Goal: Task Accomplishment & Management: Use online tool/utility

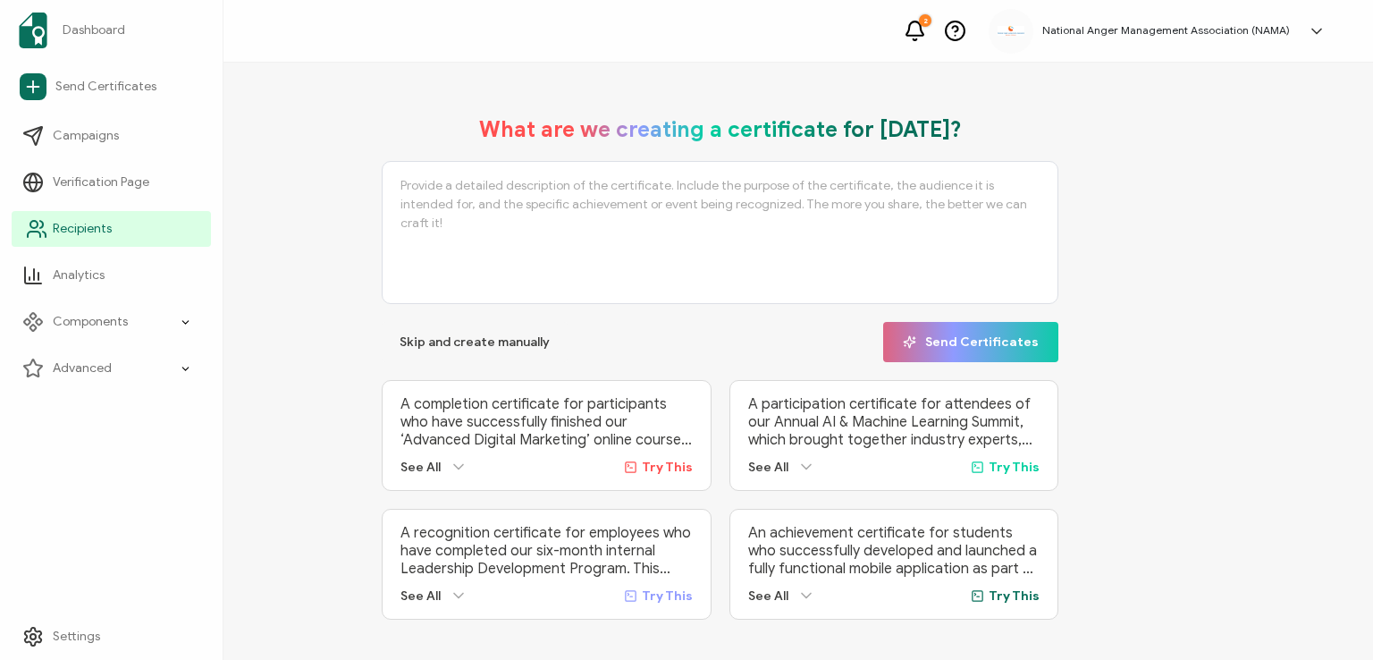
click at [71, 230] on span "Recipients" at bounding box center [82, 229] width 59 height 18
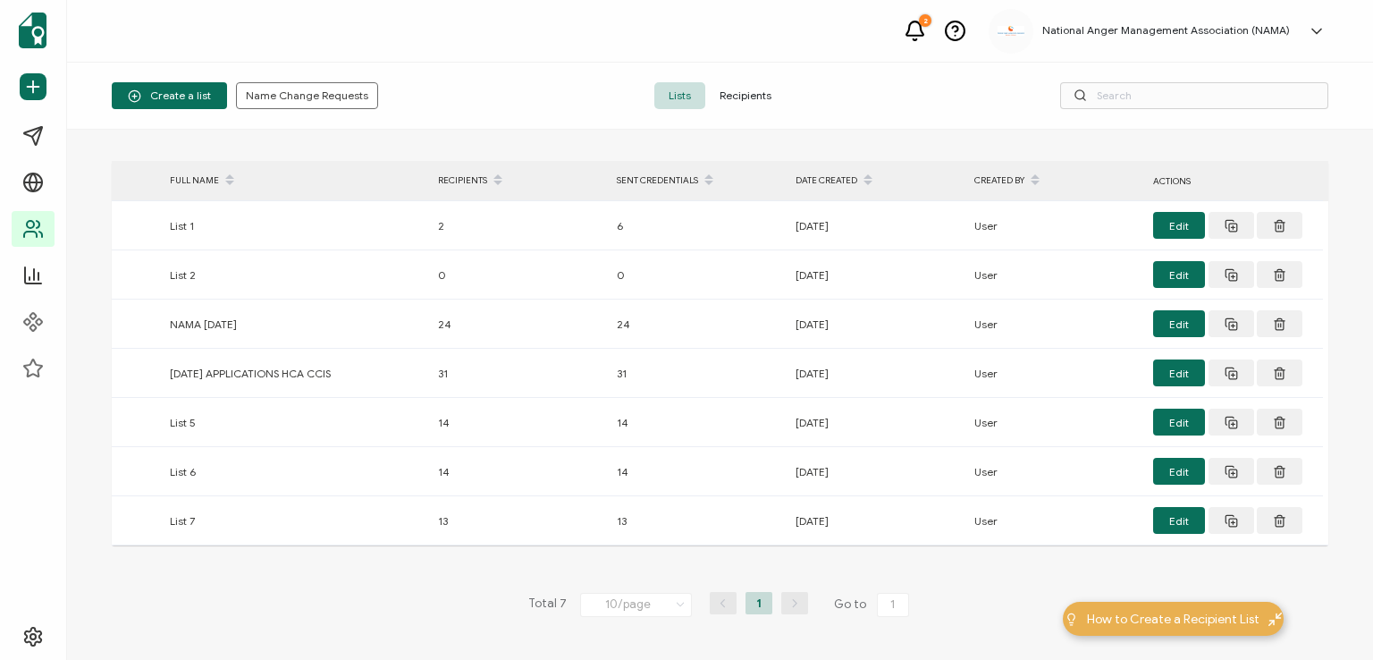
click at [738, 94] on span "Recipients" at bounding box center [745, 95] width 80 height 27
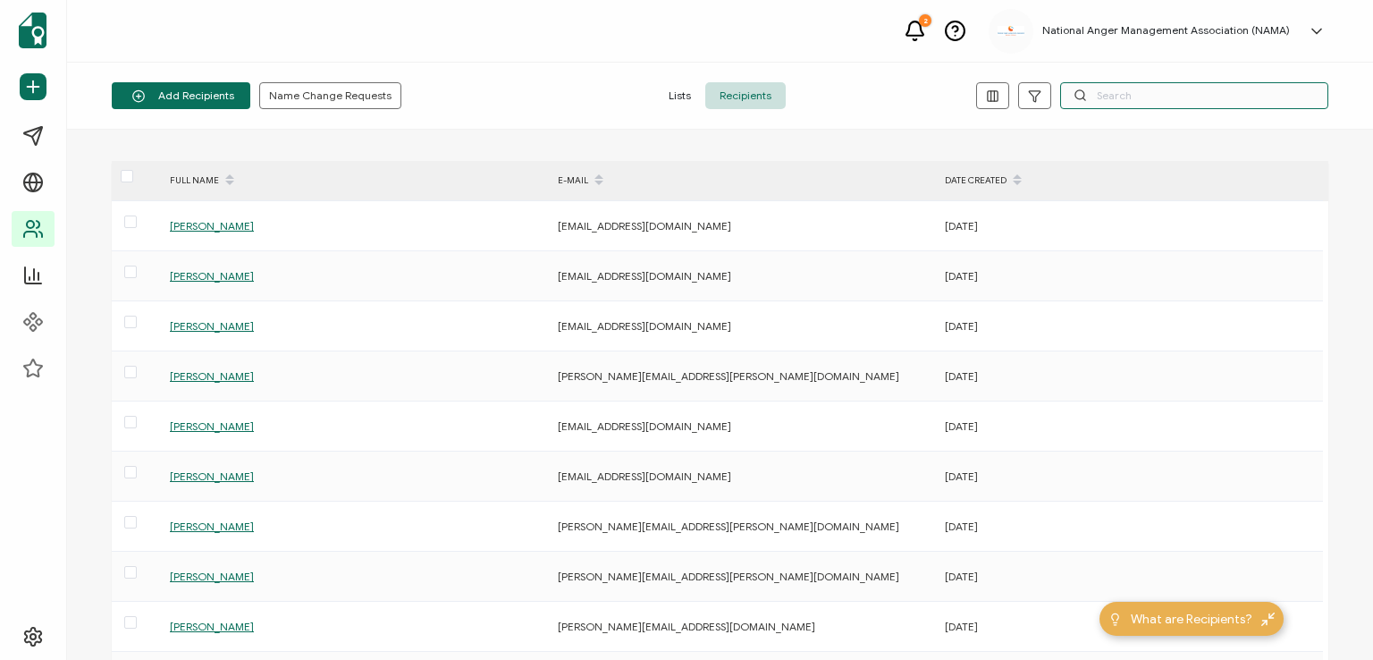
click at [1117, 88] on input "text" at bounding box center [1194, 95] width 268 height 27
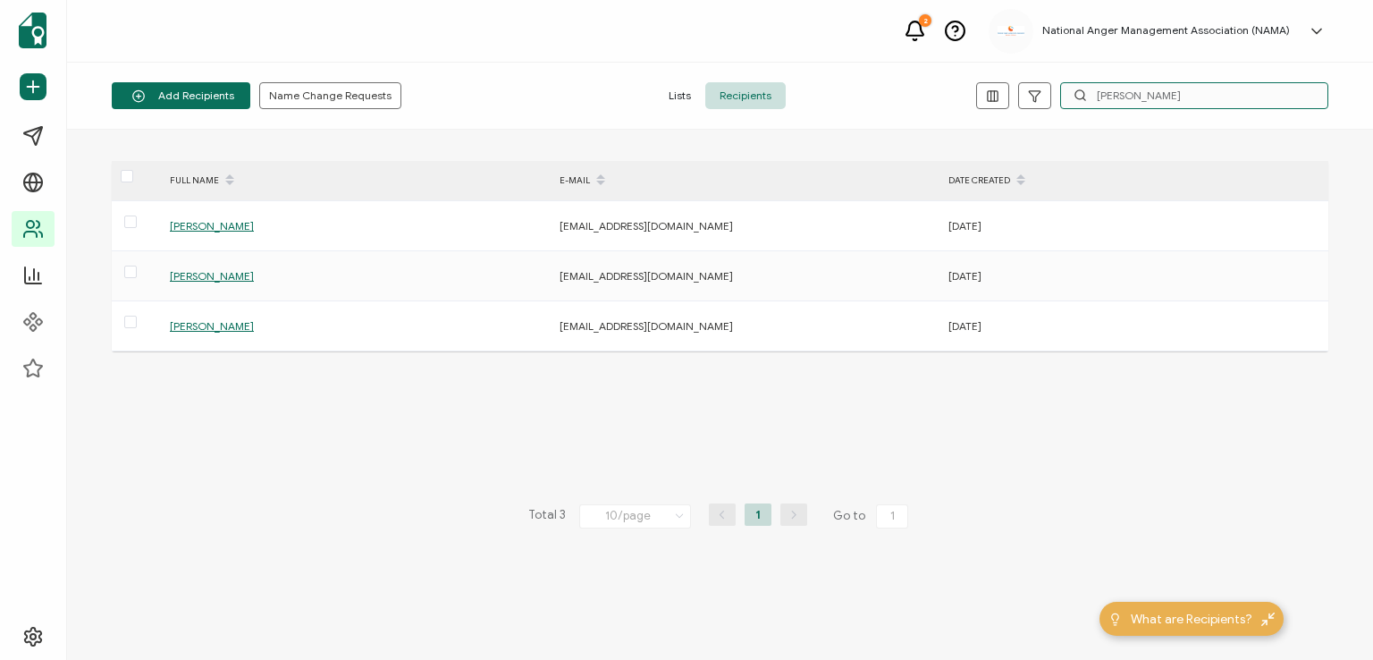
type input "[PERSON_NAME]"
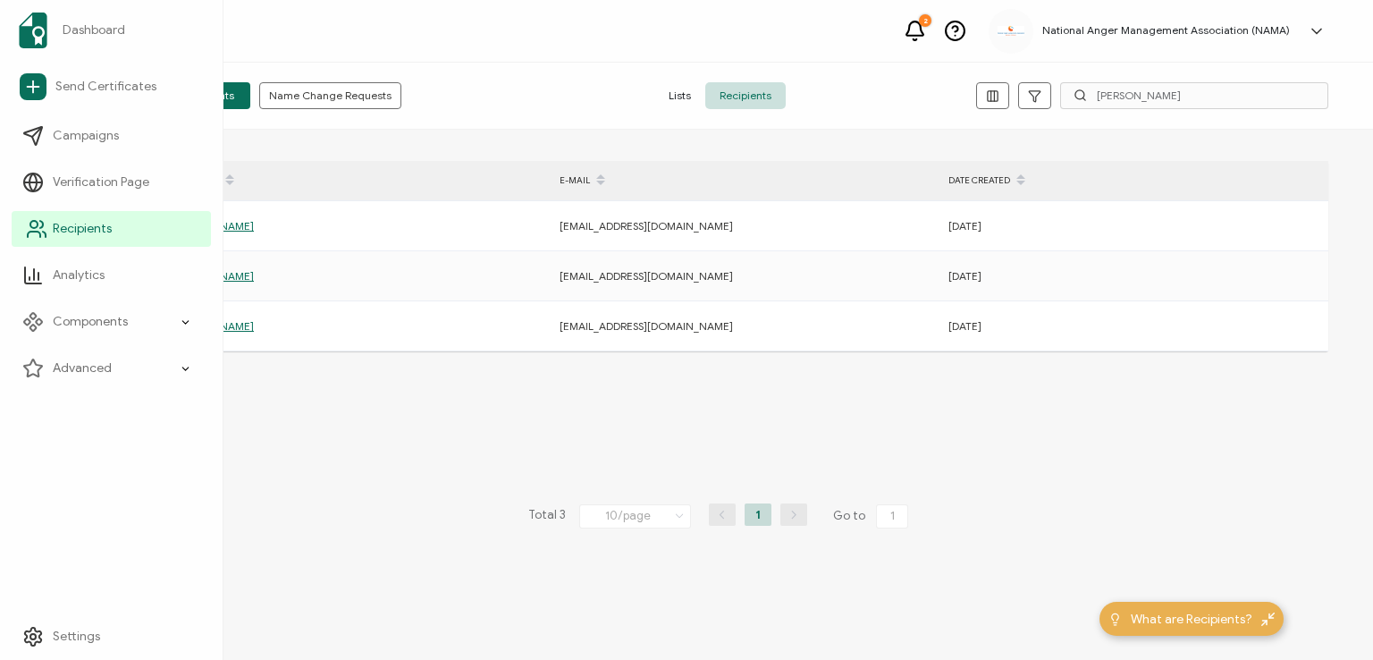
click at [79, 223] on span "Recipients" at bounding box center [82, 229] width 59 height 18
click at [86, 229] on span "Recipients" at bounding box center [82, 229] width 59 height 18
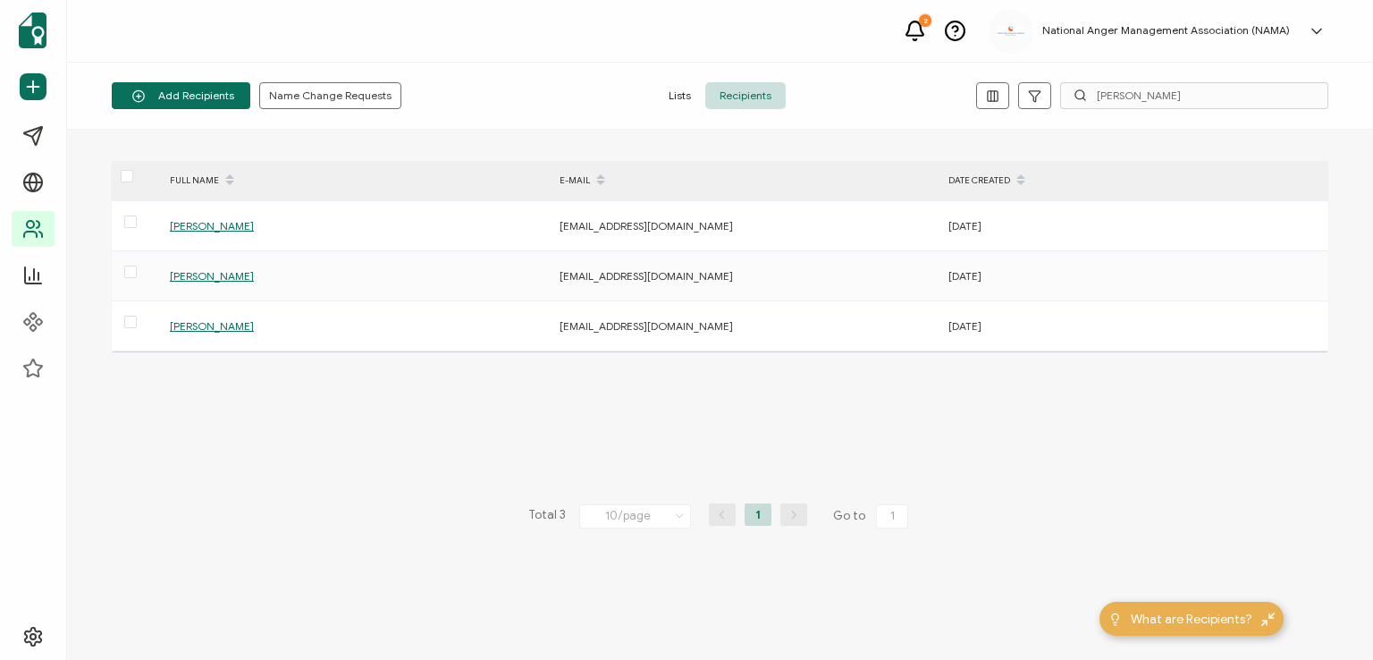
click at [751, 90] on span "Recipients" at bounding box center [745, 95] width 80 height 27
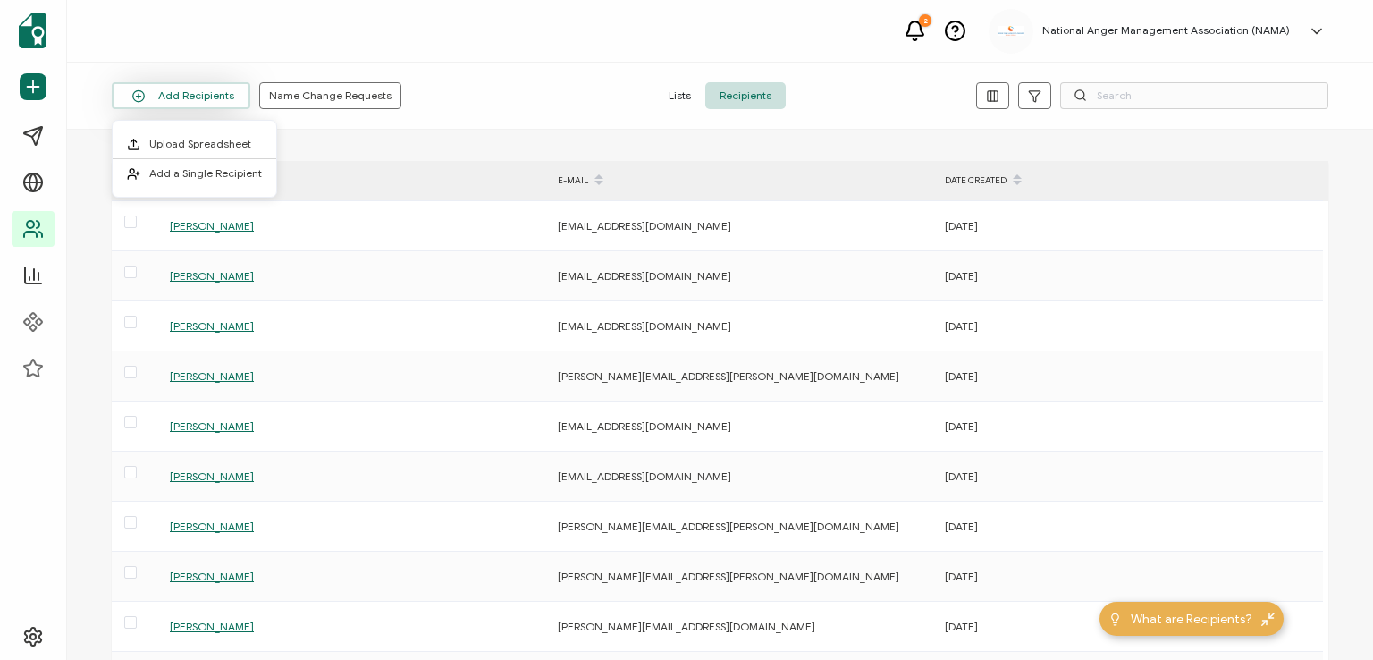
click at [188, 98] on button "Add Recipients" at bounding box center [181, 95] width 139 height 27
click at [193, 176] on span "Add a Single Recipient" at bounding box center [205, 172] width 113 height 13
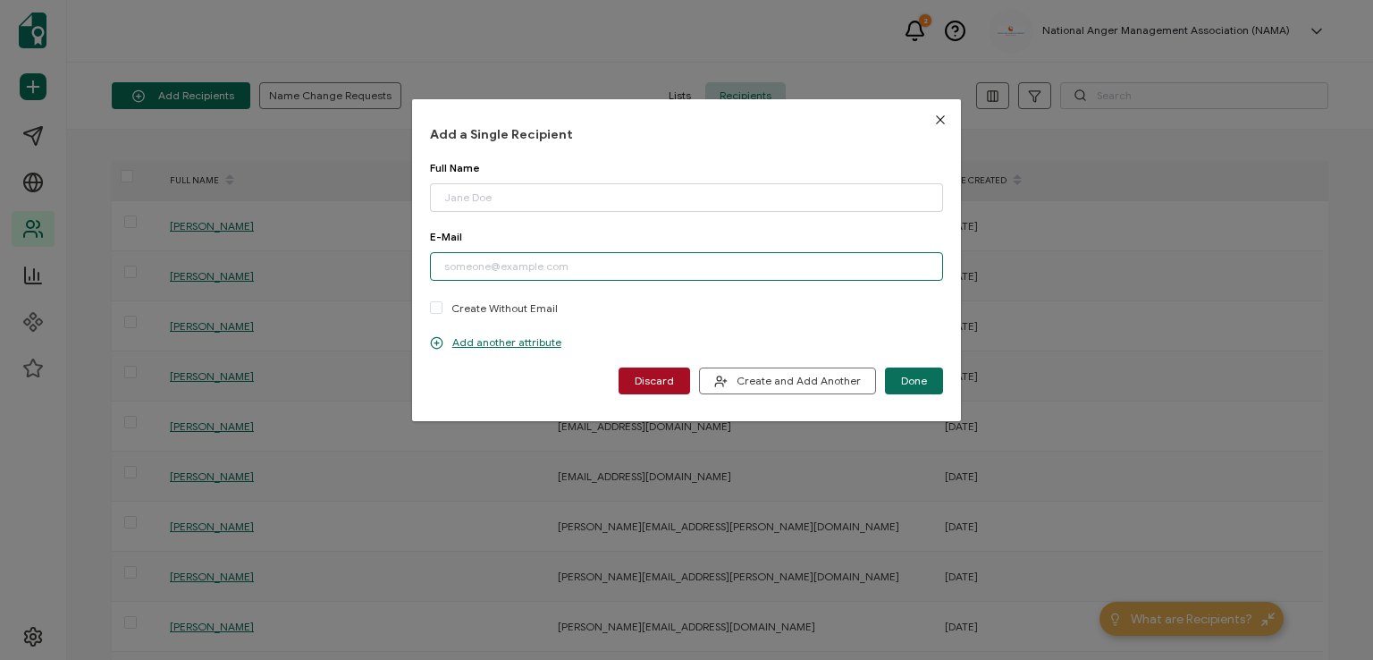
paste input "[EMAIL_ADDRESS][PERSON_NAME][DOMAIN_NAME]"
type input "[EMAIL_ADDRESS][PERSON_NAME][DOMAIN_NAME]"
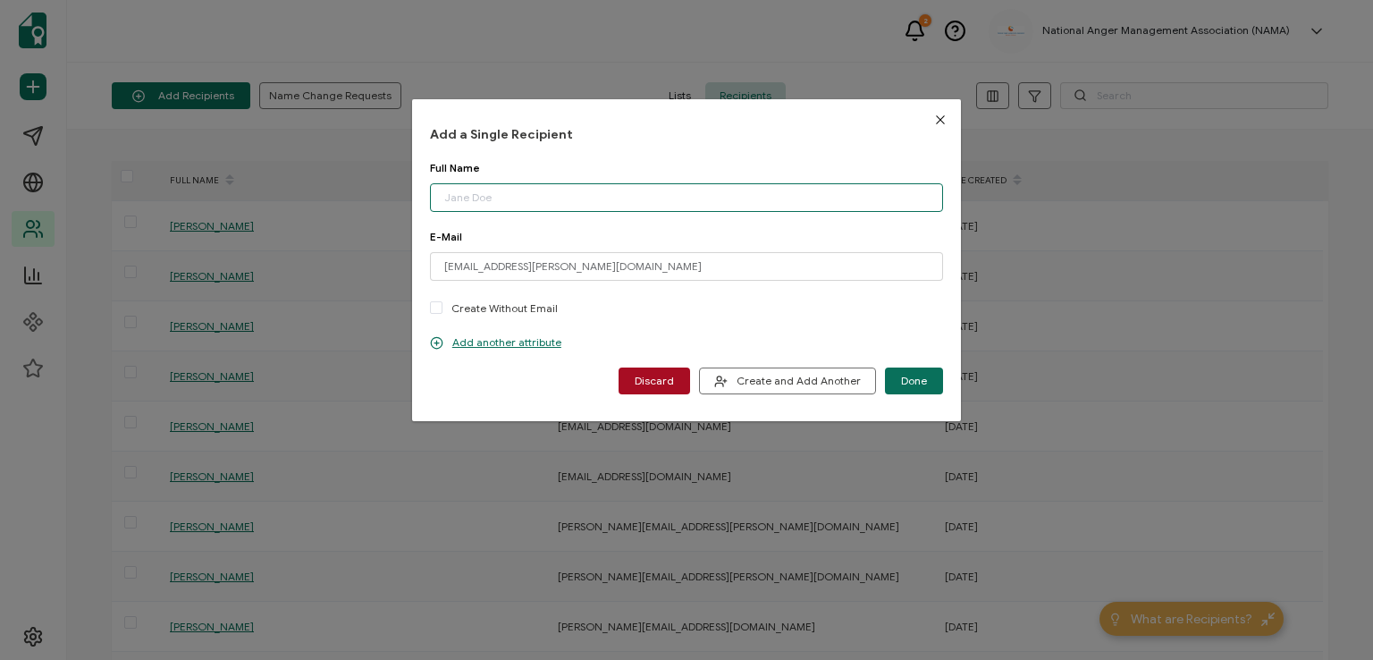
paste input "[PERSON_NAME]"
type input "[PERSON_NAME]"
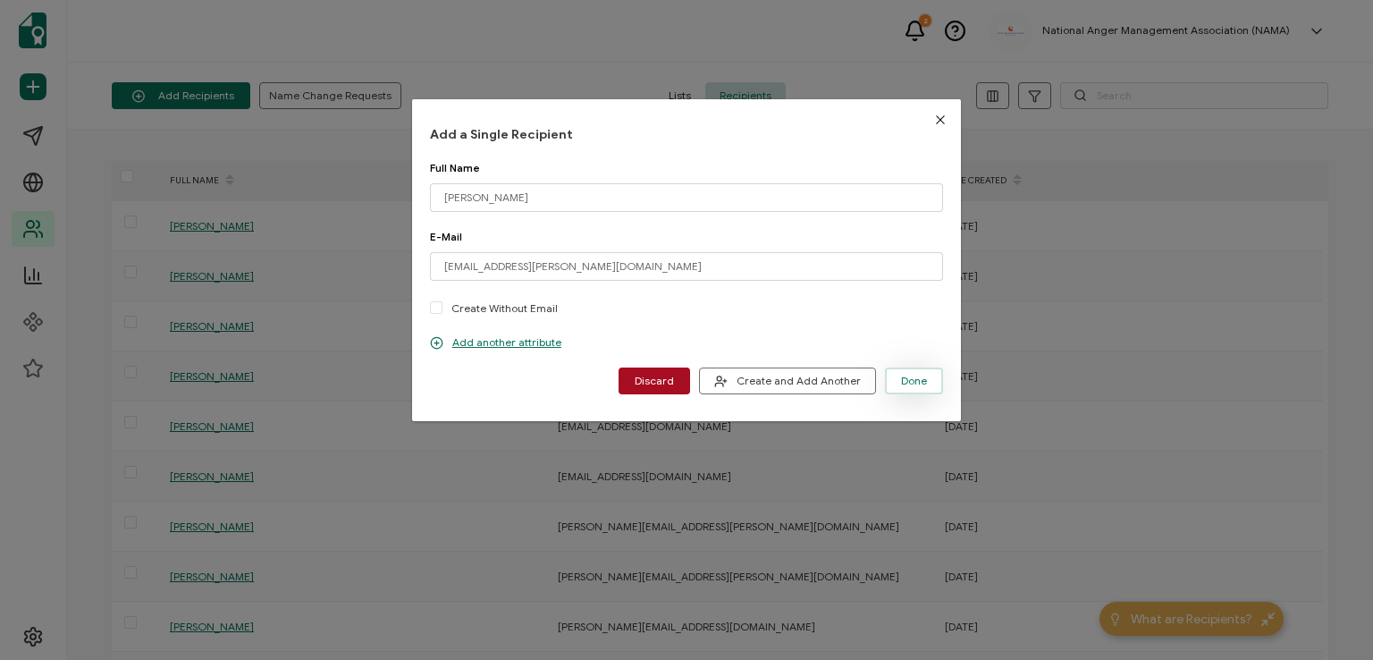
click at [906, 375] on span "Done" at bounding box center [914, 380] width 26 height 11
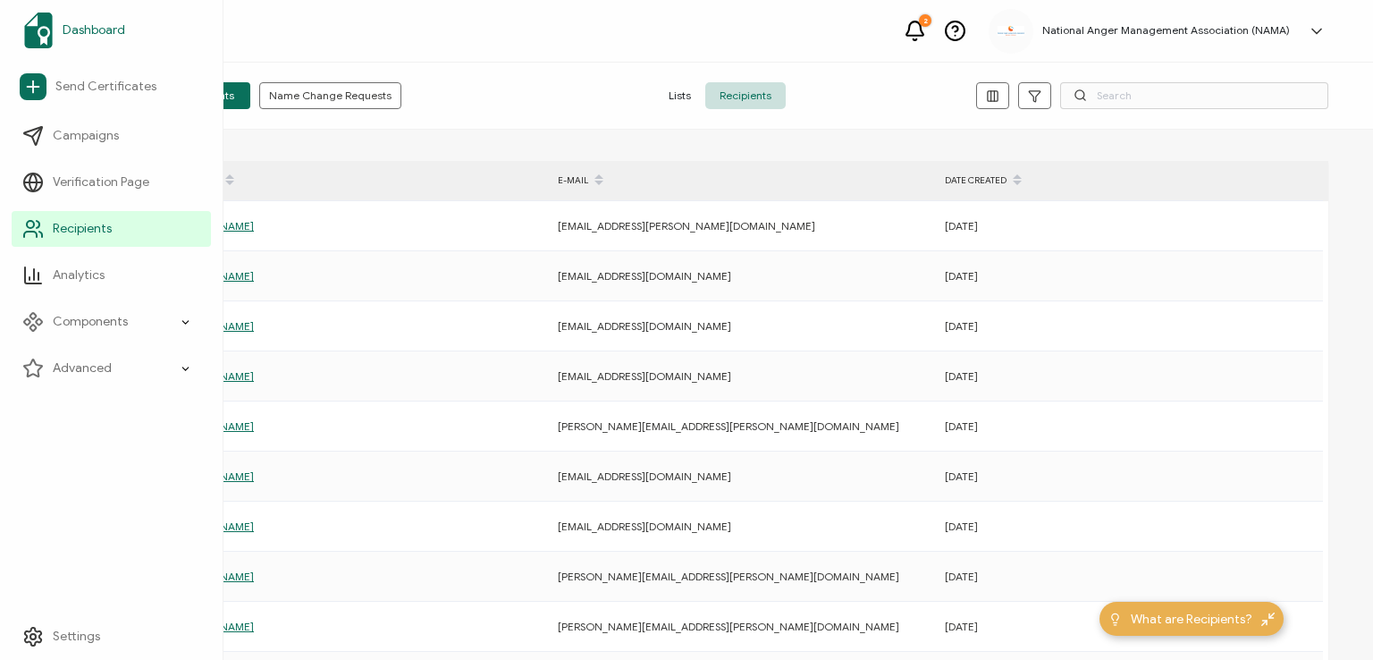
click at [93, 26] on span "Dashboard" at bounding box center [94, 30] width 63 height 18
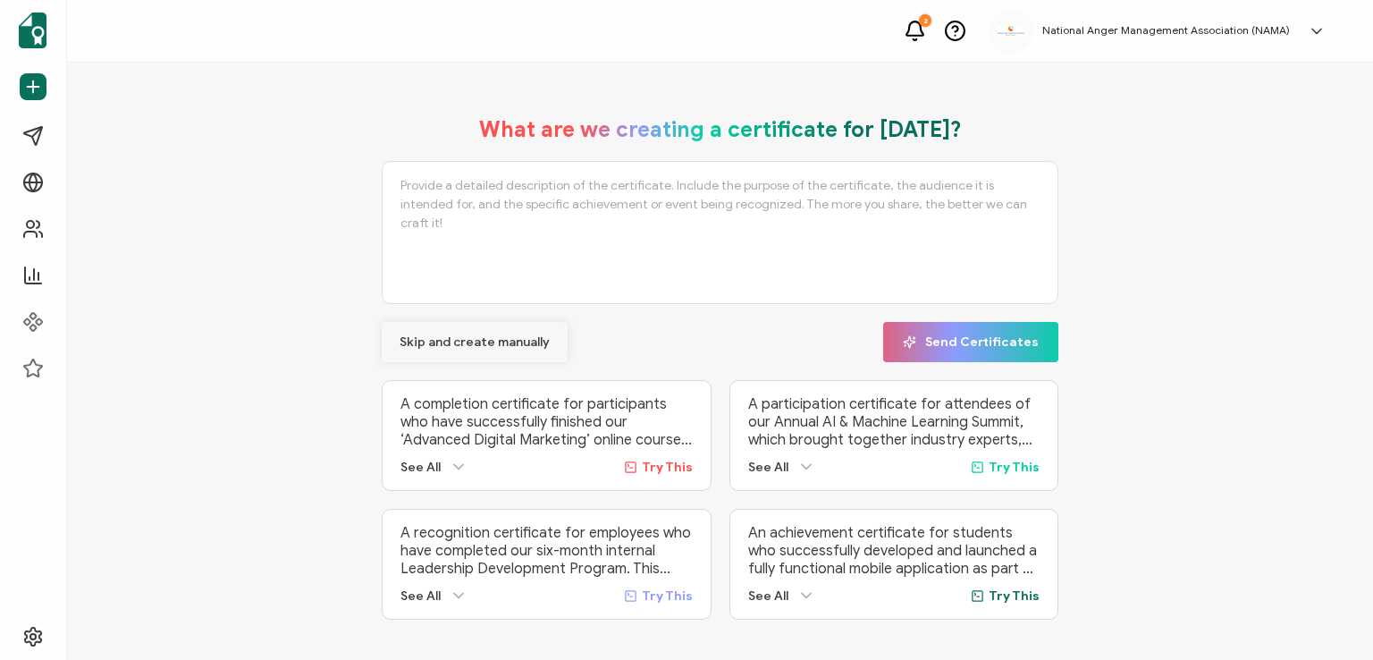
click at [450, 337] on span "Skip and create manually" at bounding box center [474, 342] width 150 height 13
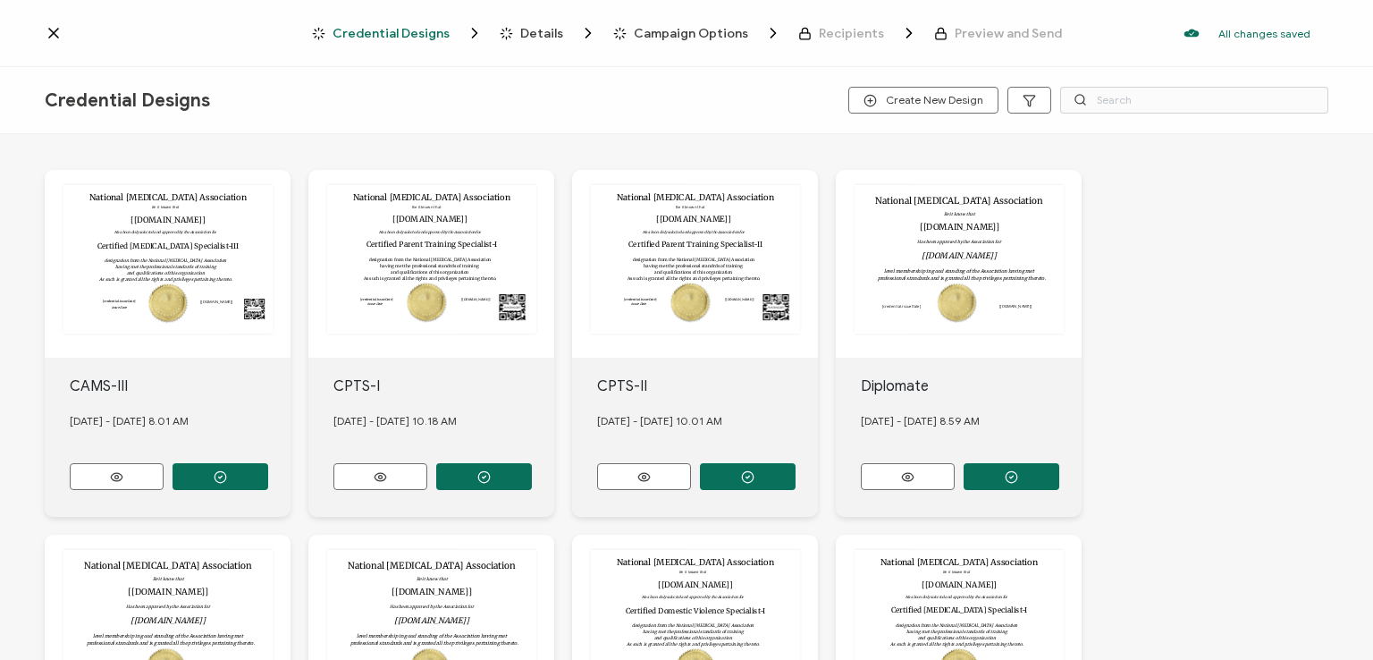
scroll to position [268, 0]
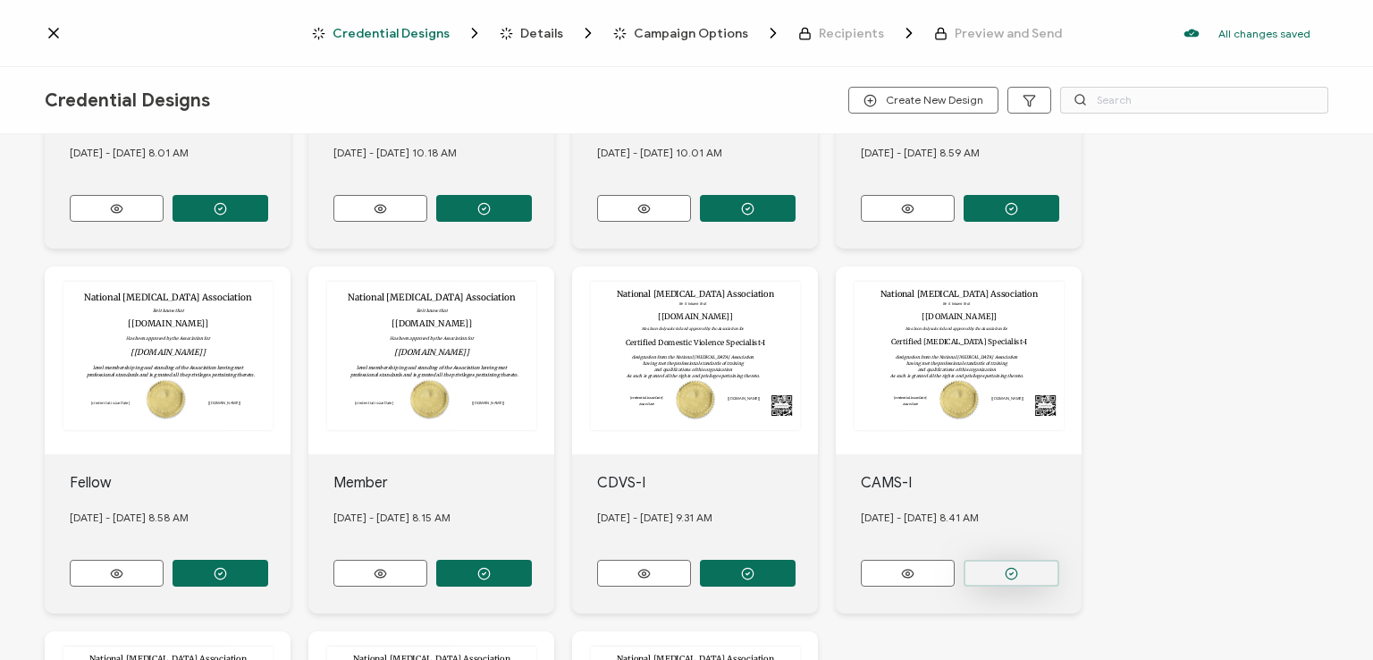
click at [1005, 567] on circle "button" at bounding box center [1011, 573] width 12 height 12
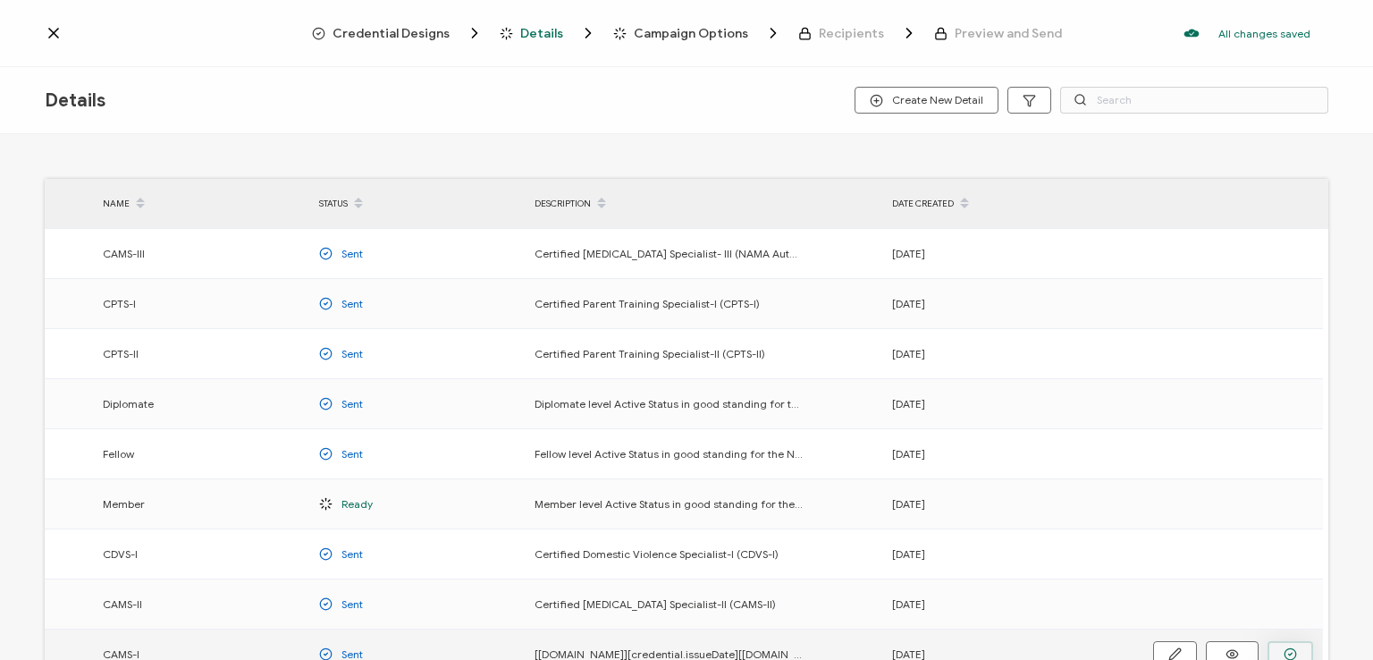
click at [1281, 645] on button "button" at bounding box center [1290, 654] width 46 height 27
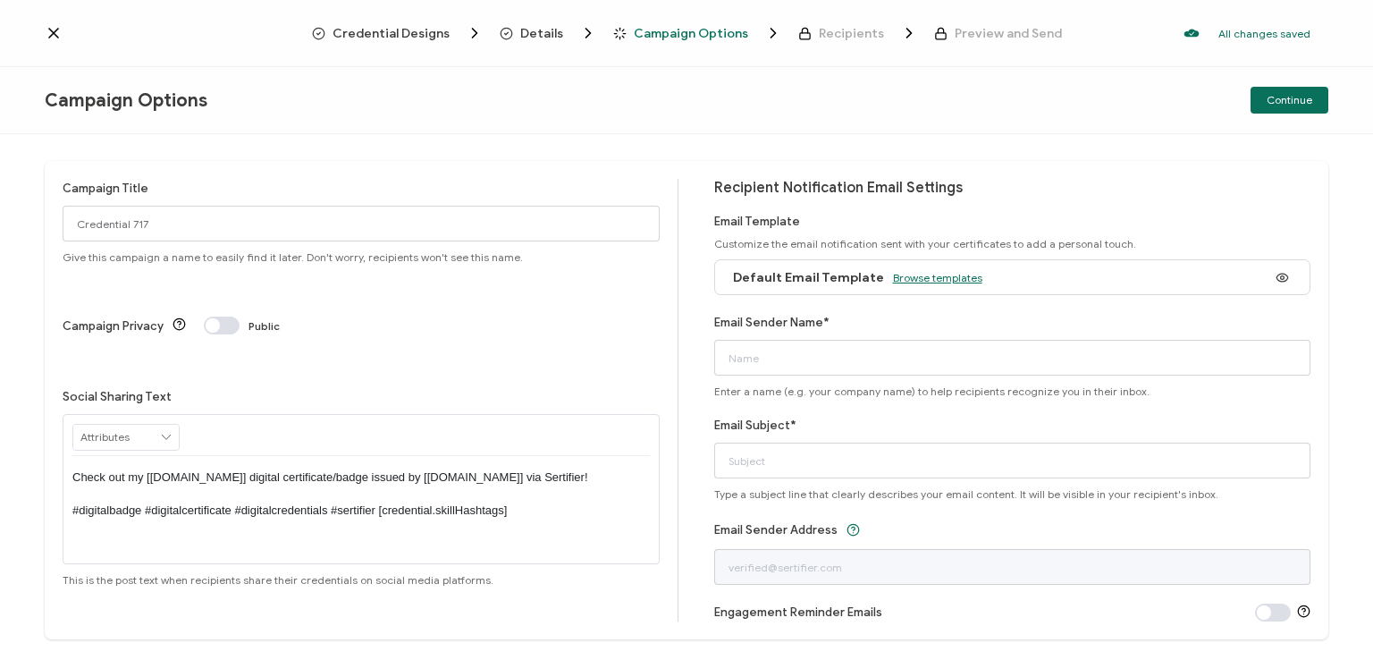
click at [933, 277] on span "Browse templates" at bounding box center [937, 277] width 89 height 13
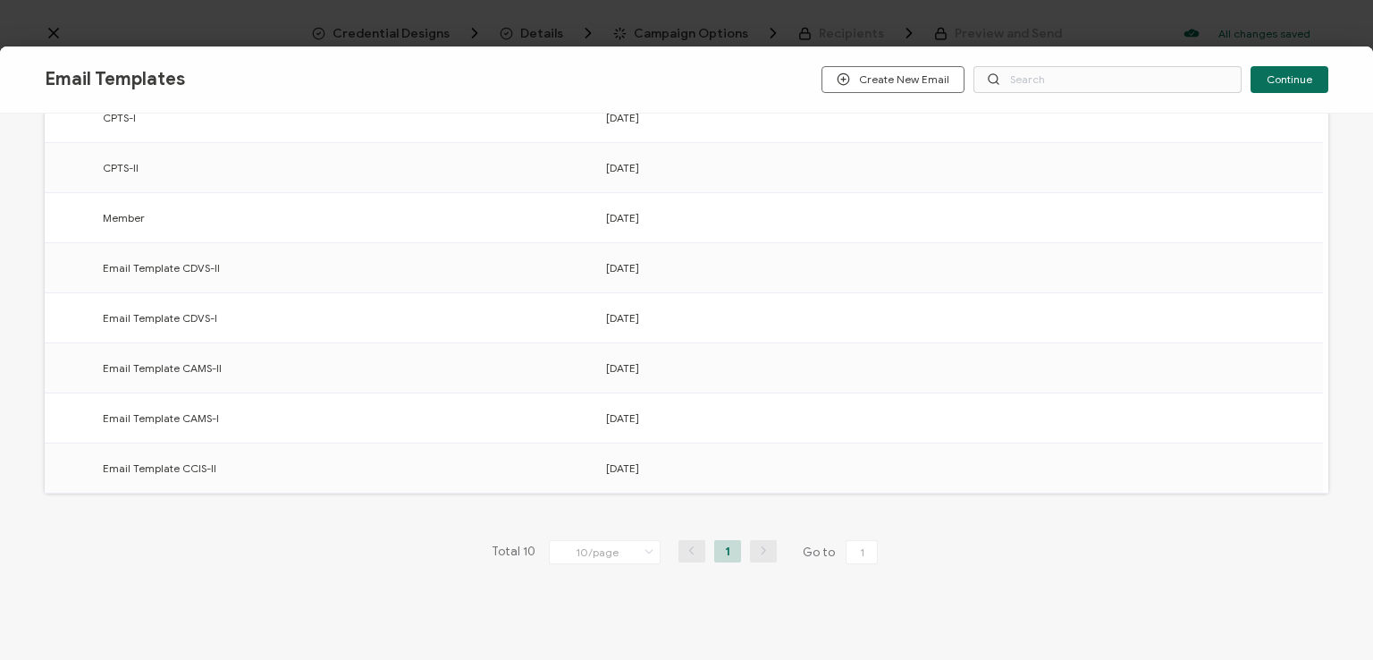
scroll to position [278, 0]
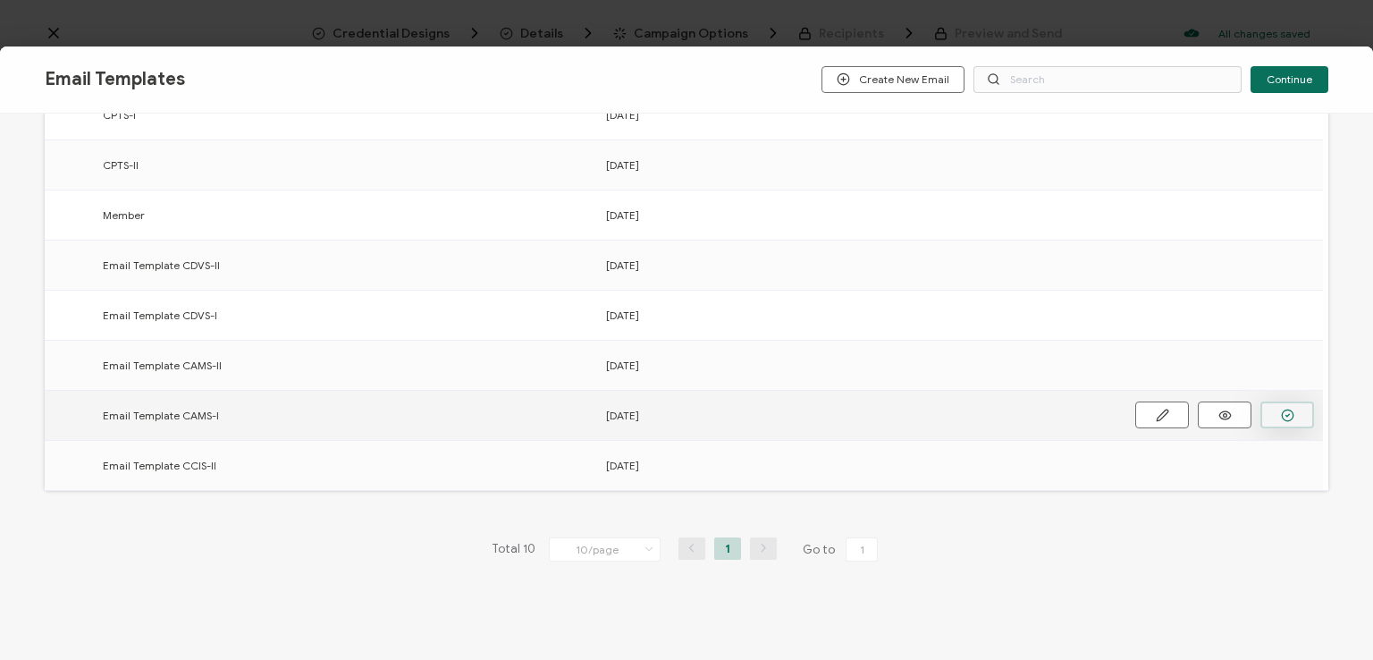
click at [1283, 413] on icon "button" at bounding box center [1287, 414] width 13 height 13
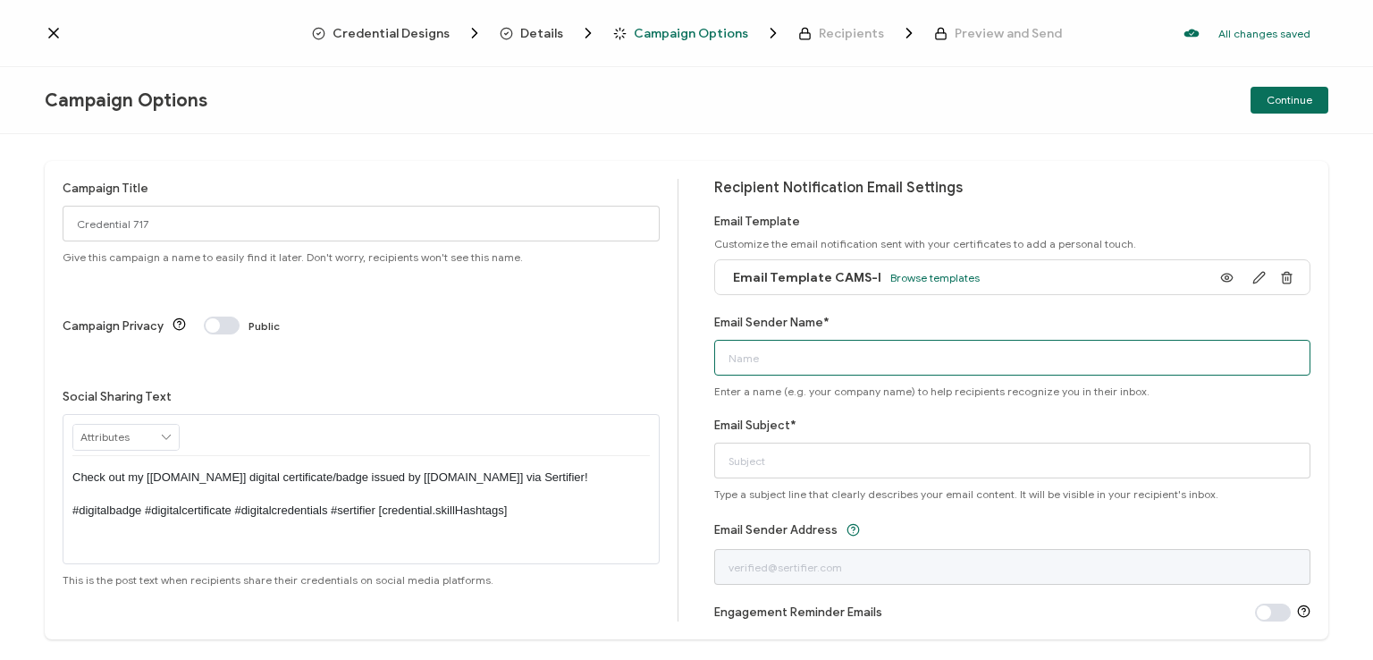
click at [1080, 351] on input "Email Sender Name*" at bounding box center [1012, 358] width 597 height 36
type input "National [MEDICAL_DATA] Association"
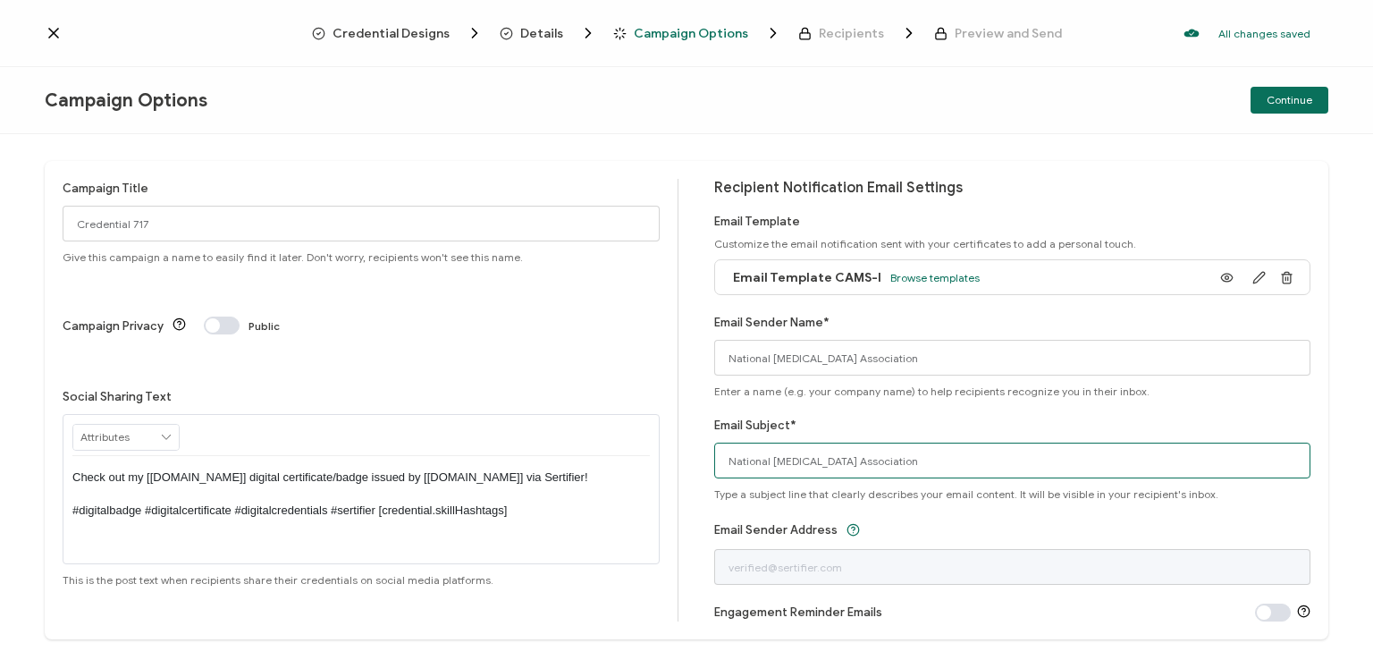
drag, startPoint x: 948, startPoint y: 460, endPoint x: 638, endPoint y: 455, distance: 310.2
click at [638, 455] on div "Campaign Title Credential 717 Give this campaign a name to easily find it later…" at bounding box center [686, 400] width 1283 height 478
type input "CAMS-I digital certificate"
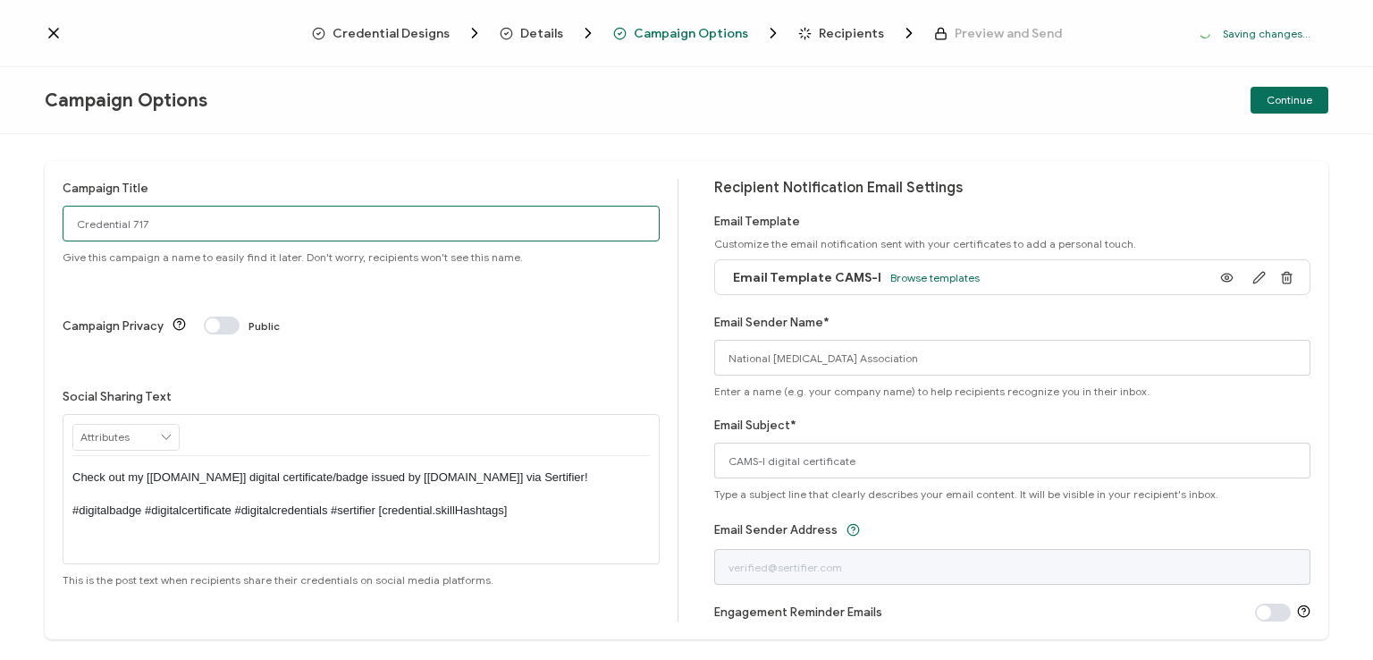
drag, startPoint x: 207, startPoint y: 219, endPoint x: 36, endPoint y: 212, distance: 171.7
click at [36, 212] on div "Campaign Title Credential 717 Give this campaign a name to easily find it later…" at bounding box center [686, 396] width 1373 height 525
type input "CAMS-I 1 - [DATE]"
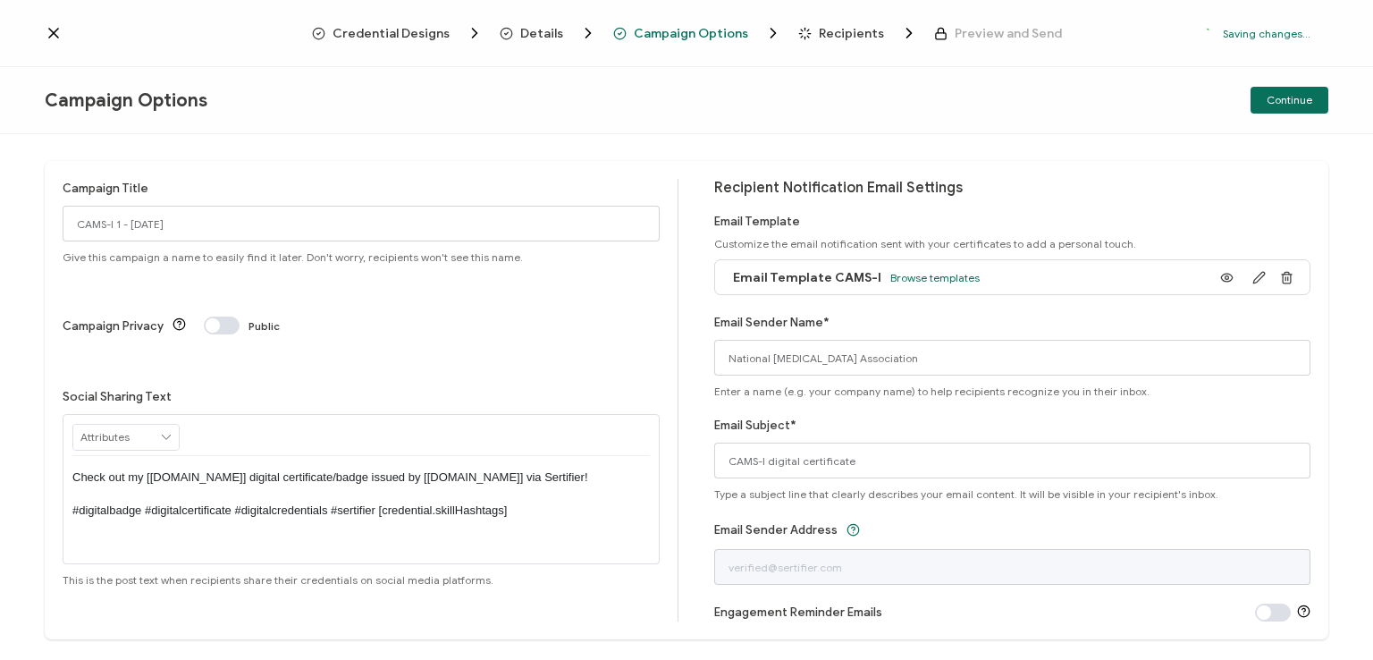
click at [217, 172] on div "Campaign Title CAMS-I 1 - [DATE] Give this campaign a name to easily find it la…" at bounding box center [686, 400] width 1283 height 478
click at [354, 469] on p "Check out my [[DOMAIN_NAME]] digital certificate/badge issued by [[DOMAIN_NAME]…" at bounding box center [360, 493] width 577 height 49
click at [357, 469] on p "Check out my [[DOMAIN_NAME]] digital certificate/badge issued by [[DOMAIN_NAME]…" at bounding box center [360, 493] width 577 height 49
click at [439, 308] on div "Campaign Title CAMS-I 1 - [DATE] Give this campaign a name to easily find it la…" at bounding box center [371, 400] width 616 height 442
click at [1042, 97] on div "Continue" at bounding box center [1114, 100] width 428 height 27
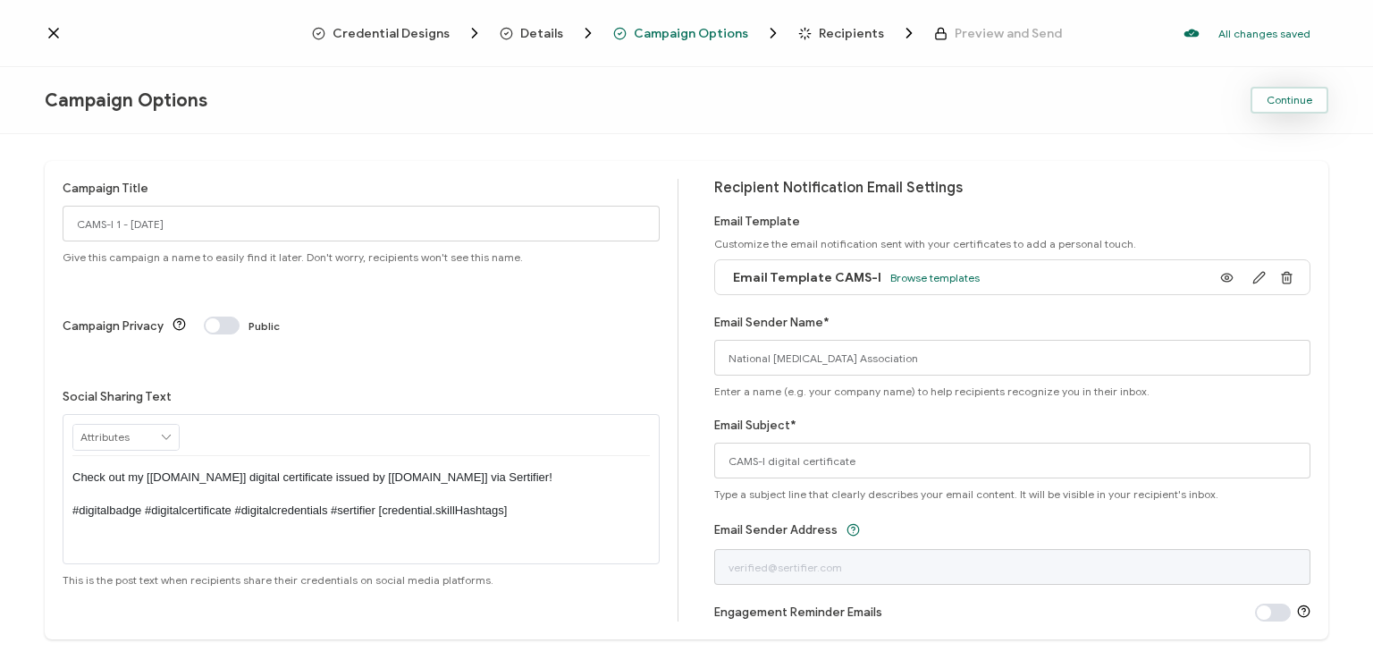
click at [1289, 100] on span "Continue" at bounding box center [1289, 100] width 46 height 11
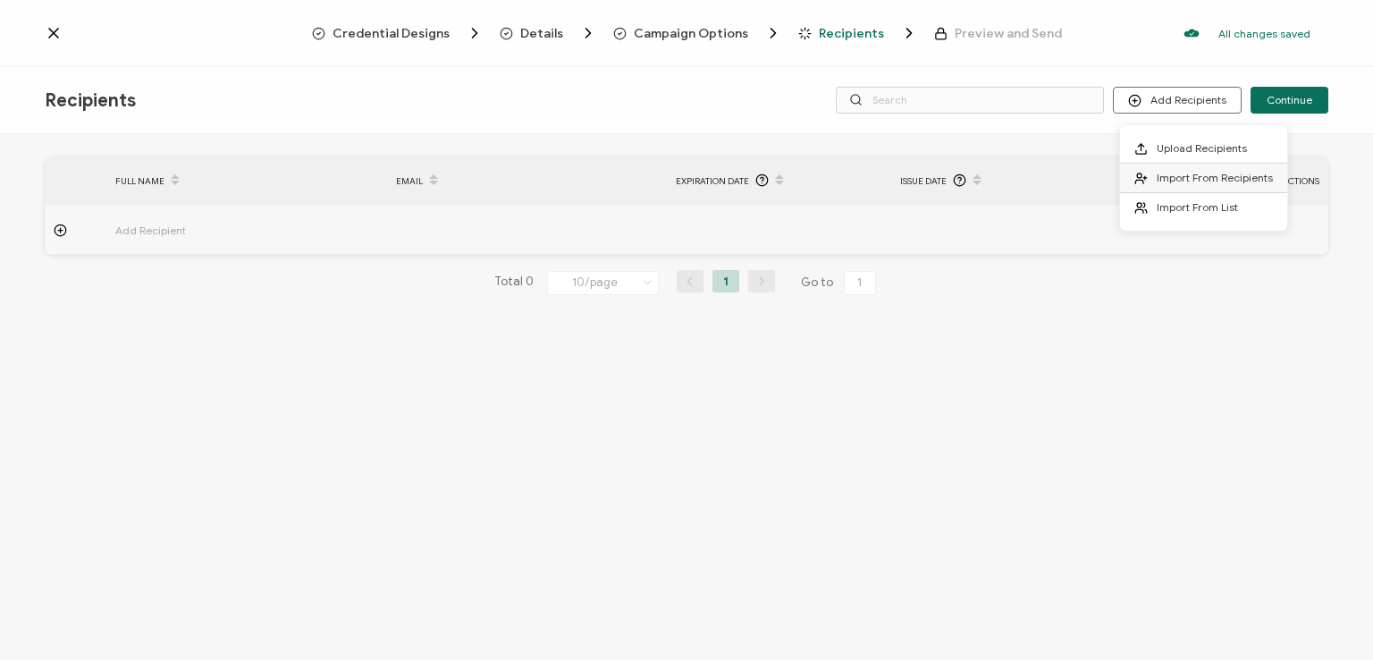
click at [1177, 171] on span "Import From Recipients" at bounding box center [1214, 177] width 116 height 13
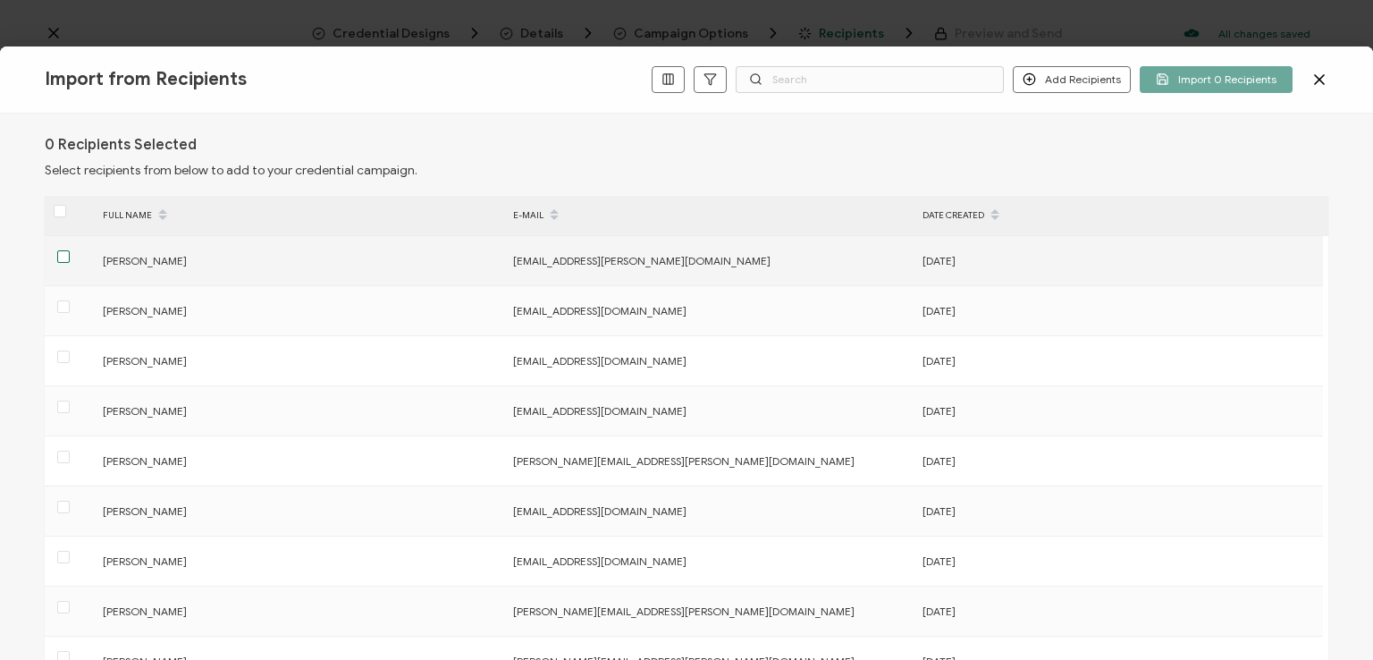
click at [61, 255] on span at bounding box center [63, 256] width 13 height 13
click at [70, 250] on input "checkbox" at bounding box center [70, 250] width 0 height 0
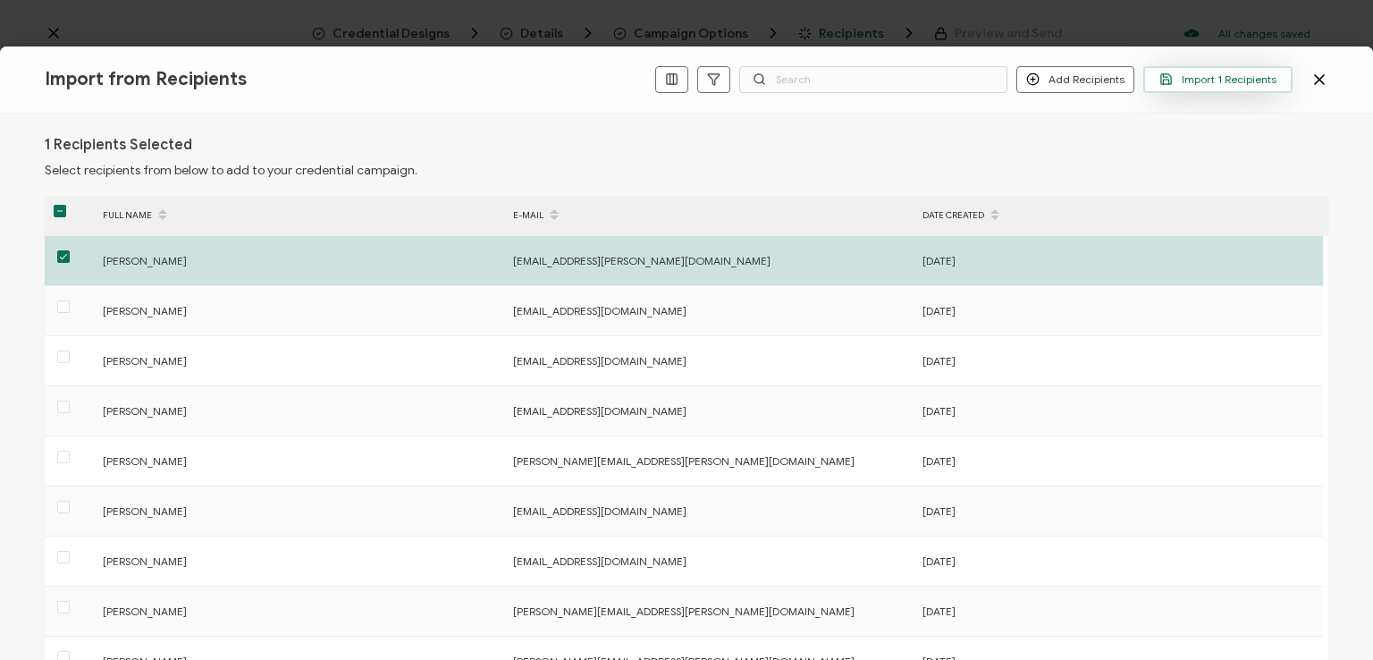
click at [1198, 80] on span "Import 1 Recipients" at bounding box center [1217, 78] width 117 height 13
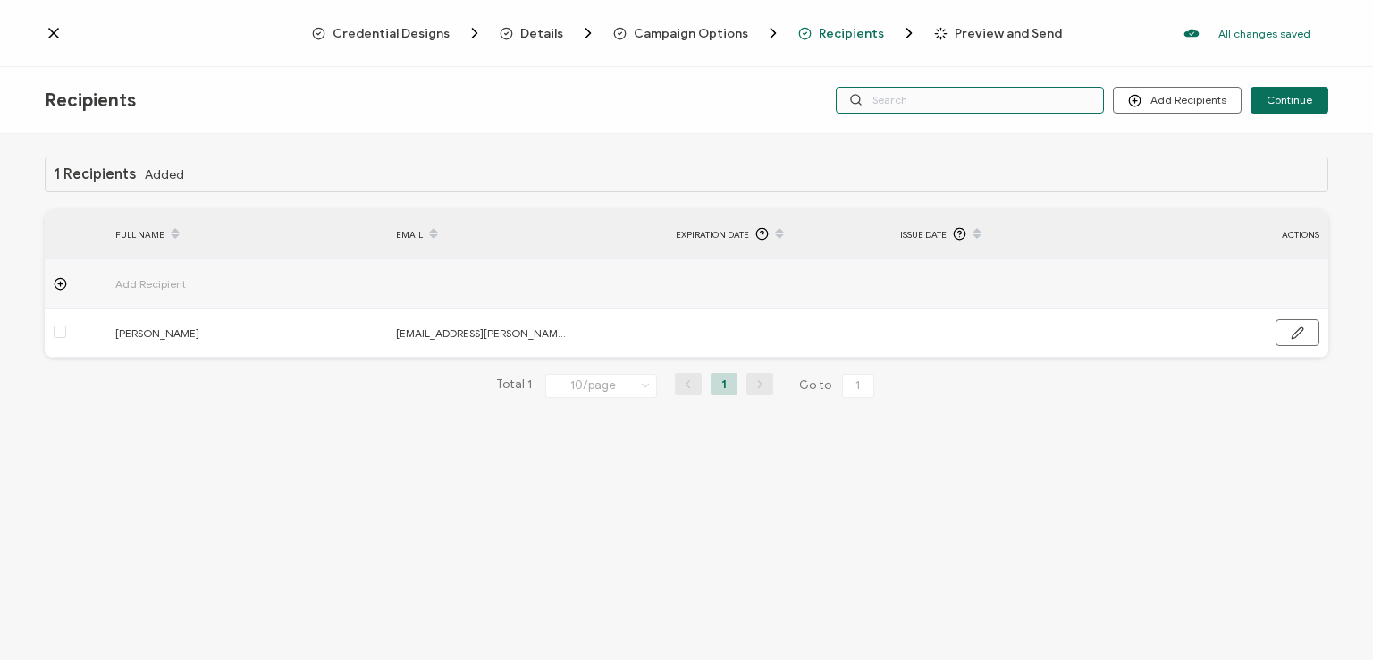
click at [940, 97] on input "text" at bounding box center [970, 100] width 268 height 27
click at [929, 72] on div "Recipients Add Recipients Continue" at bounding box center [686, 100] width 1373 height 67
click at [911, 130] on div "Recipients Add Recipients Continue" at bounding box center [686, 100] width 1373 height 67
click at [902, 101] on input "text" at bounding box center [970, 100] width 268 height 27
click at [915, 69] on div "Recipients Add Recipients Continue" at bounding box center [686, 100] width 1373 height 67
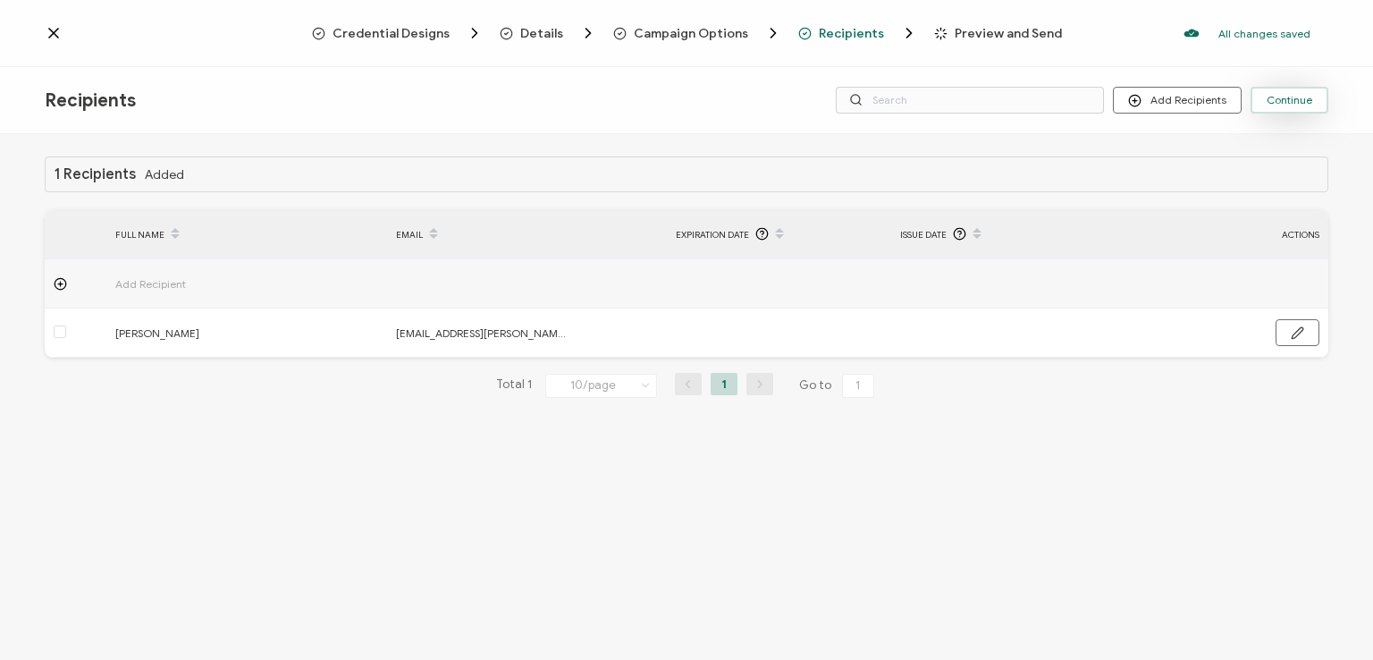
click at [1287, 100] on span "Continue" at bounding box center [1289, 100] width 46 height 11
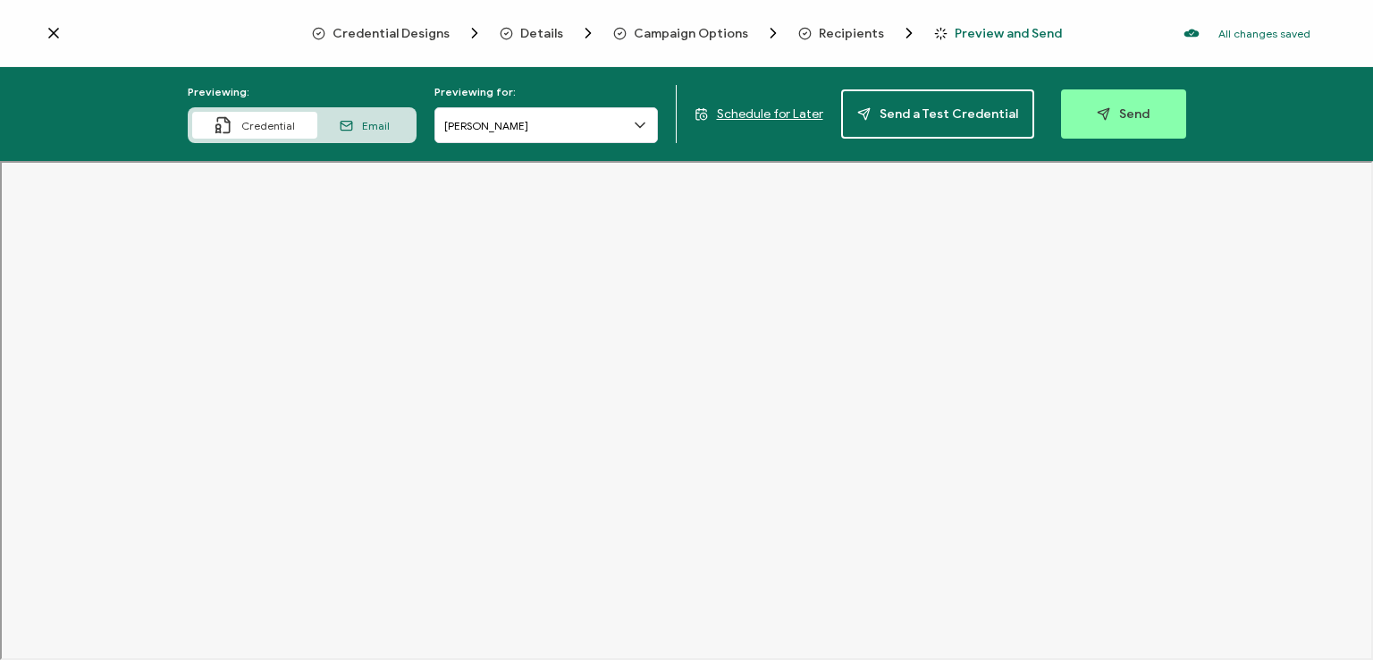
click at [833, 31] on span "Recipients" at bounding box center [851, 33] width 65 height 13
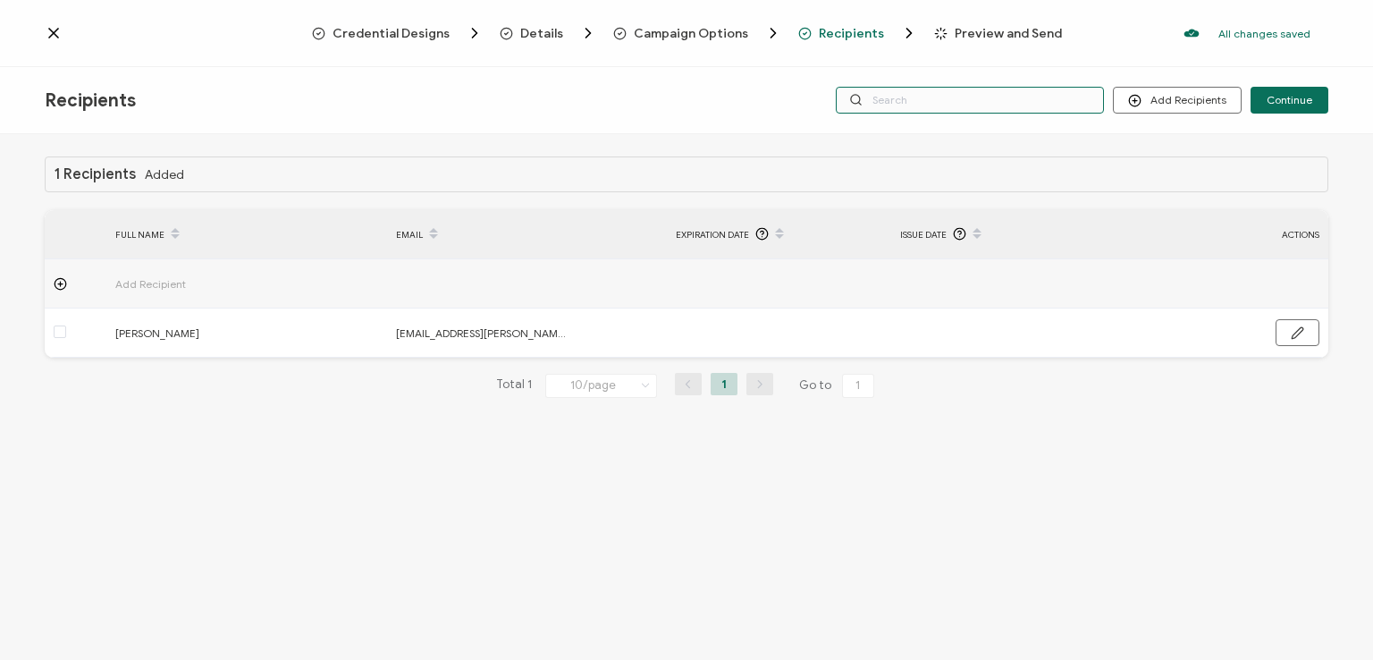
click at [890, 101] on input "text" at bounding box center [970, 100] width 268 height 27
click at [907, 70] on div "Recipients Add Recipients Upload Recipients Import From Recipients Import From …" at bounding box center [686, 100] width 1373 height 67
click at [1278, 95] on span "Continue" at bounding box center [1289, 100] width 46 height 11
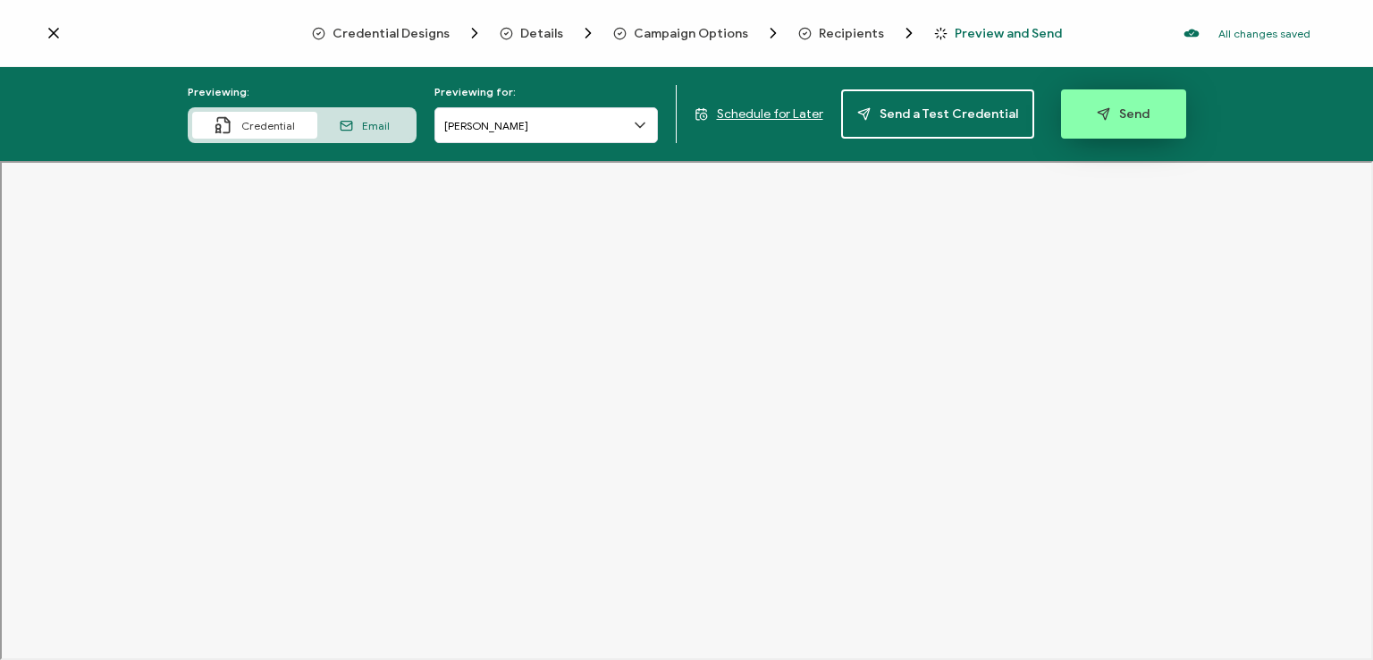
click at [1120, 109] on span "Send" at bounding box center [1123, 113] width 53 height 13
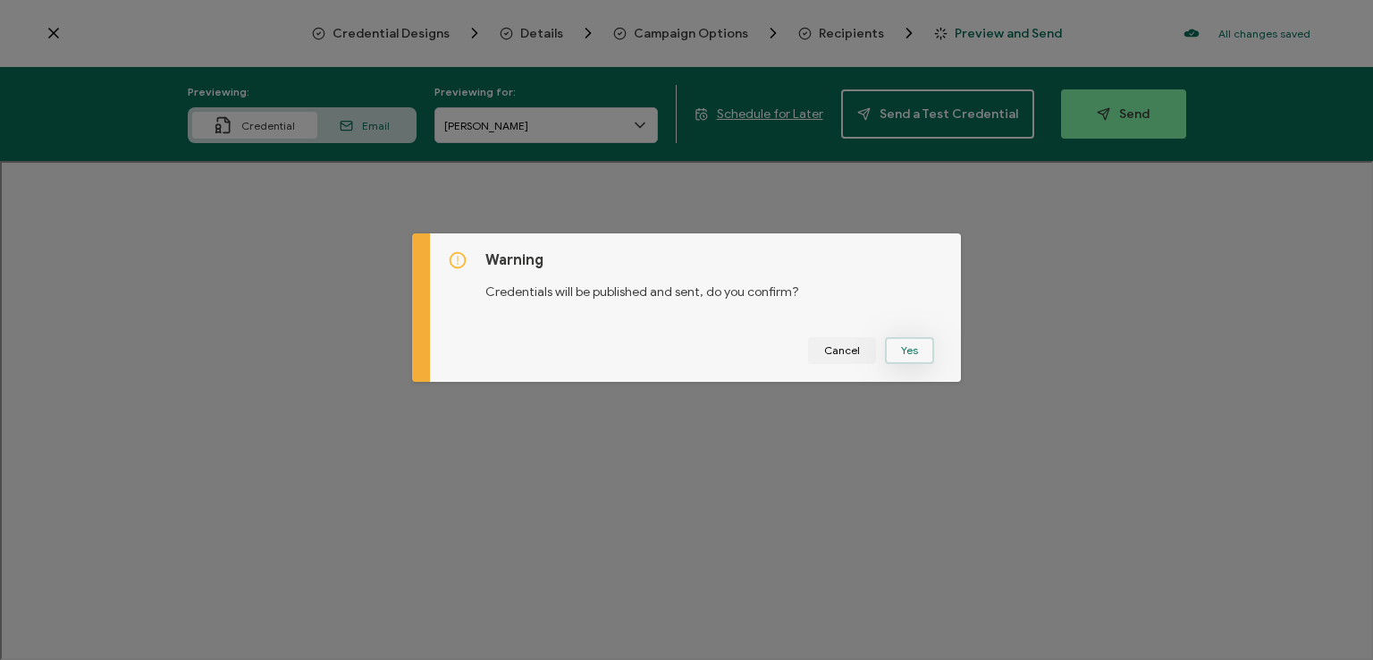
click at [919, 341] on button "Yes" at bounding box center [909, 350] width 49 height 27
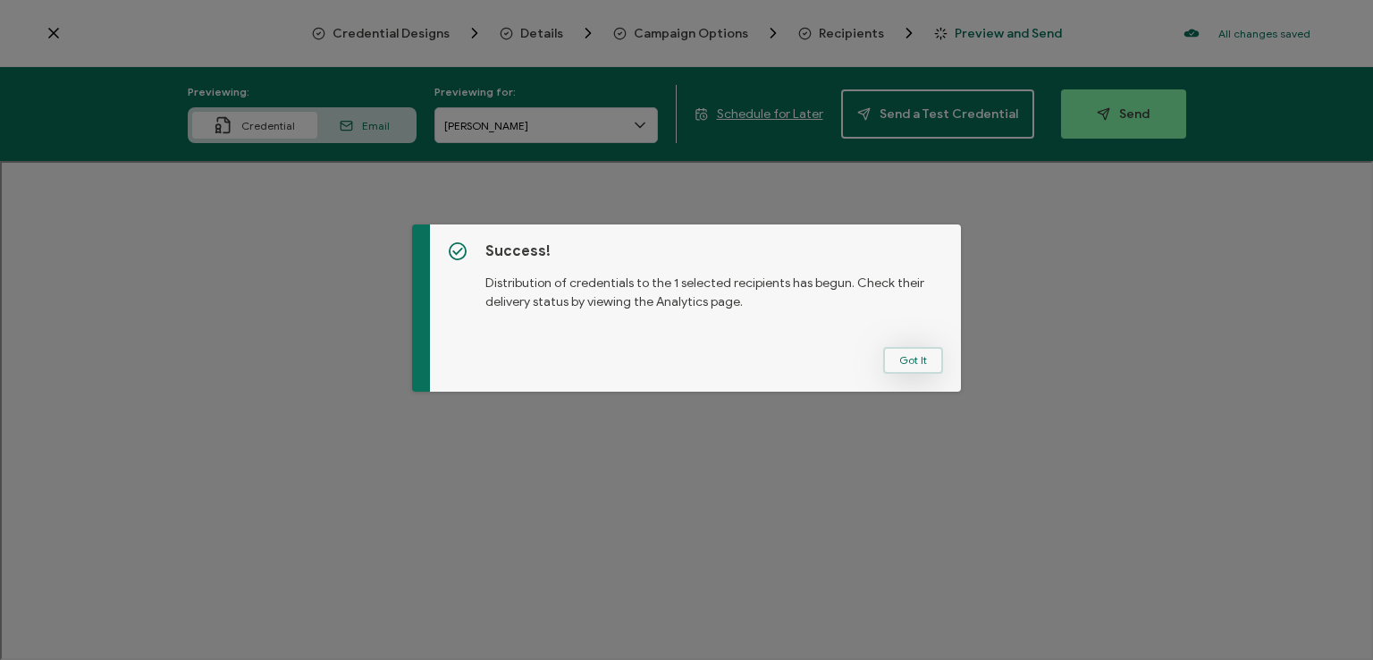
click at [904, 358] on button "Got It" at bounding box center [913, 360] width 60 height 27
